Goal: Find specific page/section: Find specific page/section

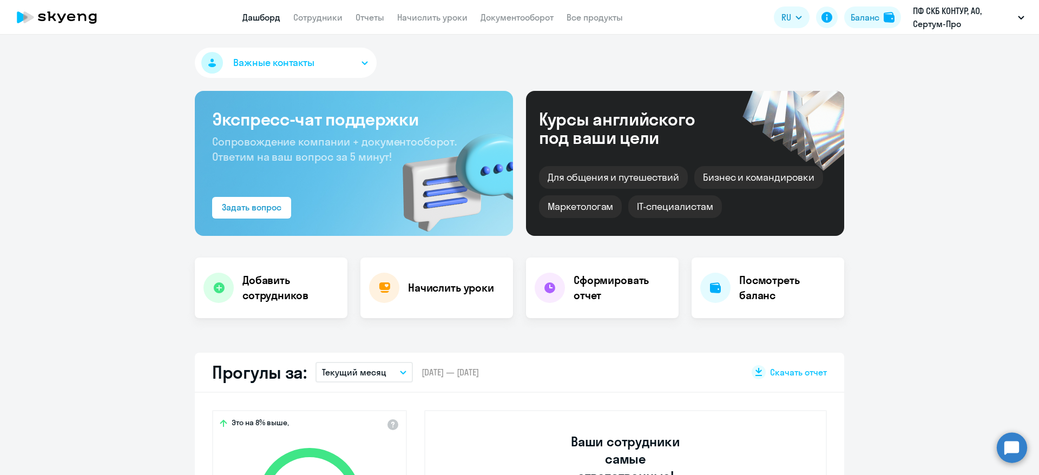
select select "30"
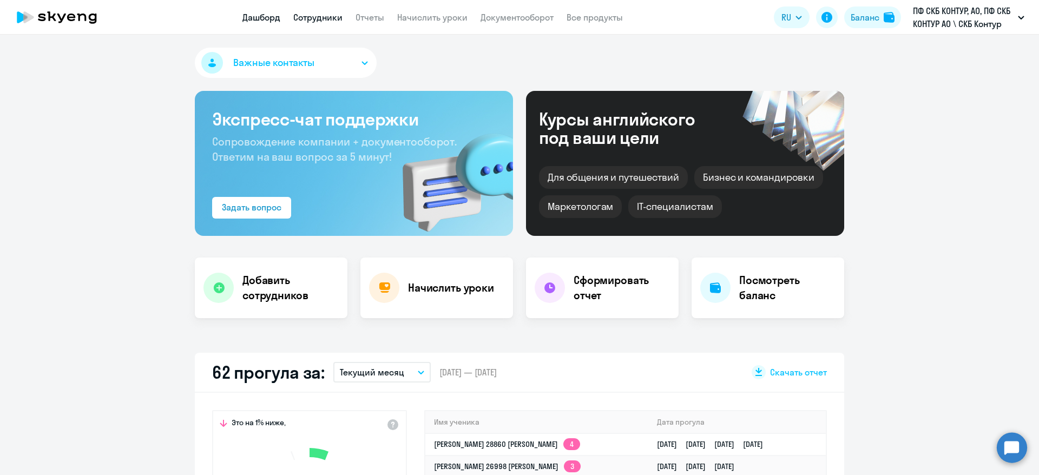
click at [313, 20] on link "Сотрудники" at bounding box center [317, 17] width 49 height 11
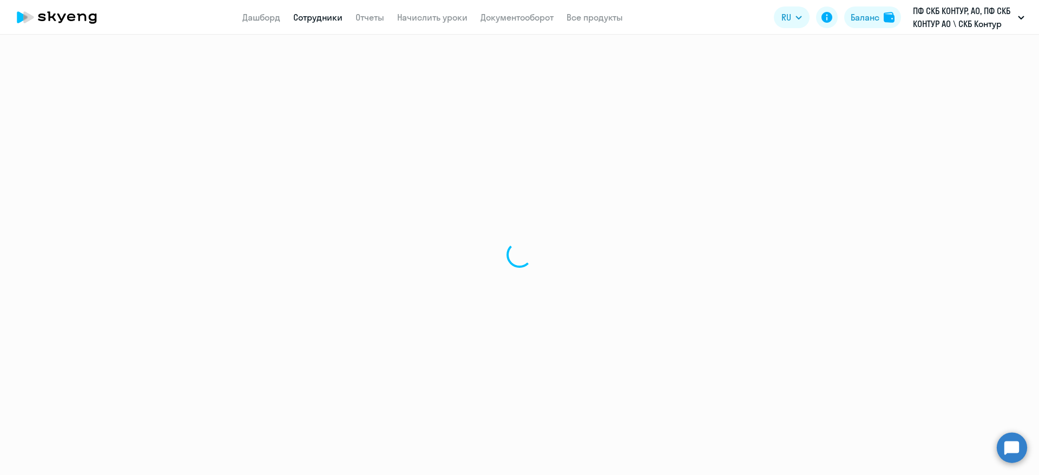
select select "30"
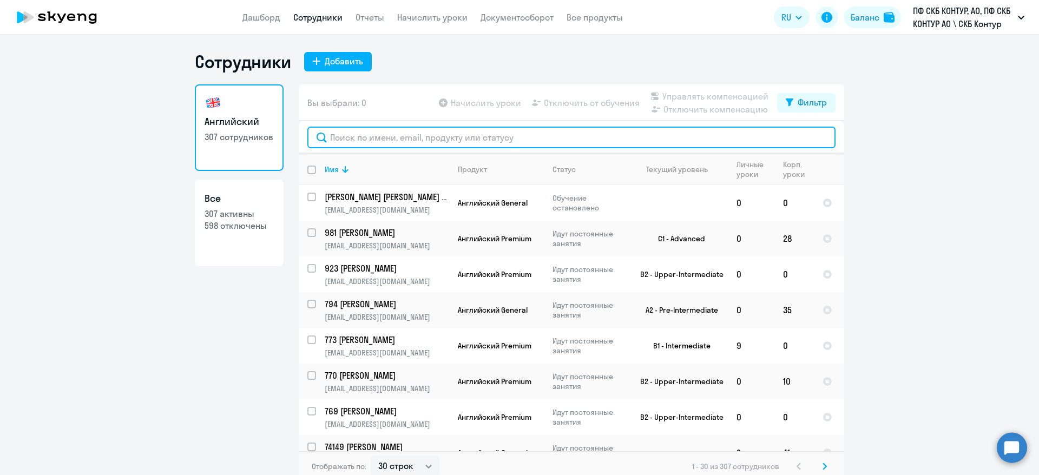
click at [459, 137] on input "text" at bounding box center [572, 138] width 528 height 22
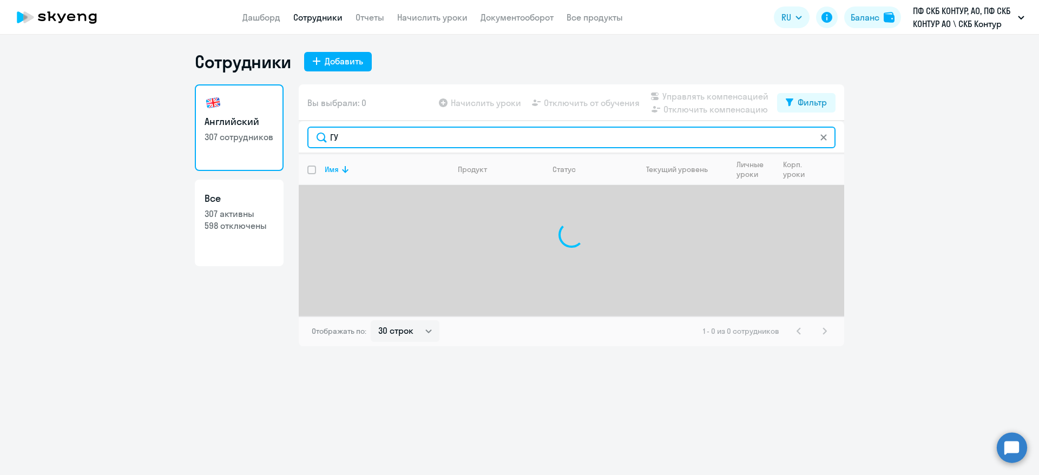
type input "Г"
